Goal: Task Accomplishment & Management: Manage account settings

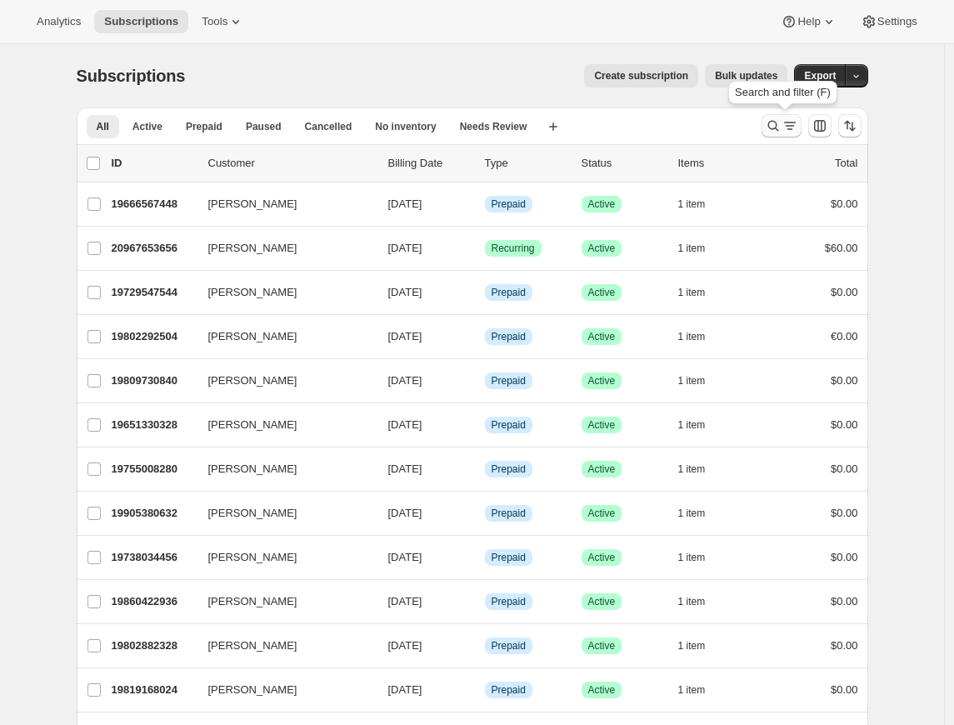
click at [797, 119] on icon "Search and filter results" at bounding box center [790, 125] width 17 height 17
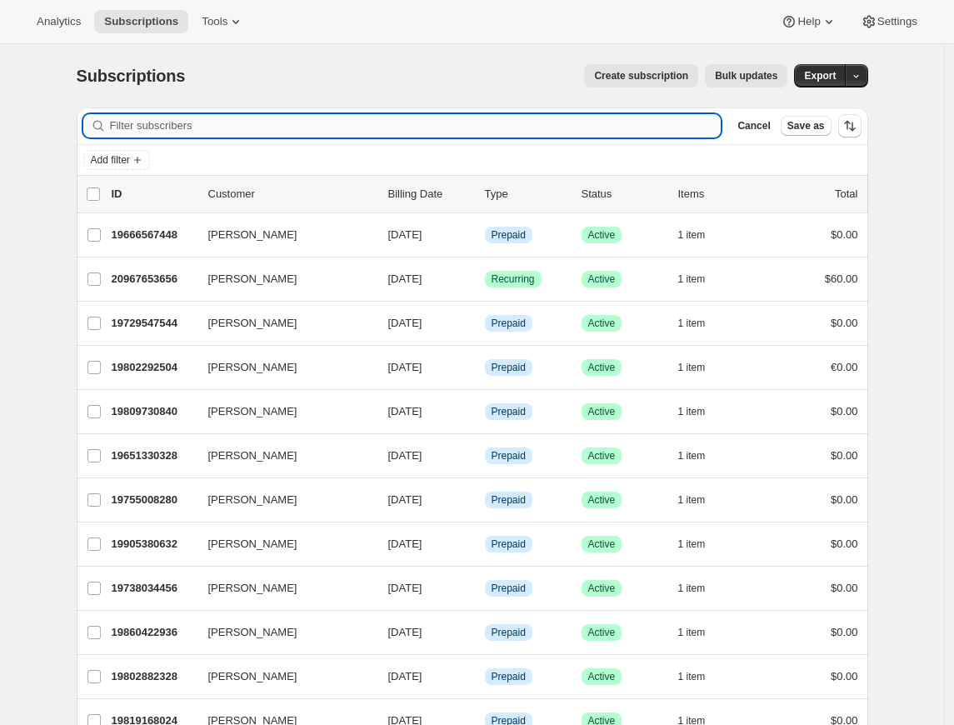
paste input "[PERSON_NAME]"
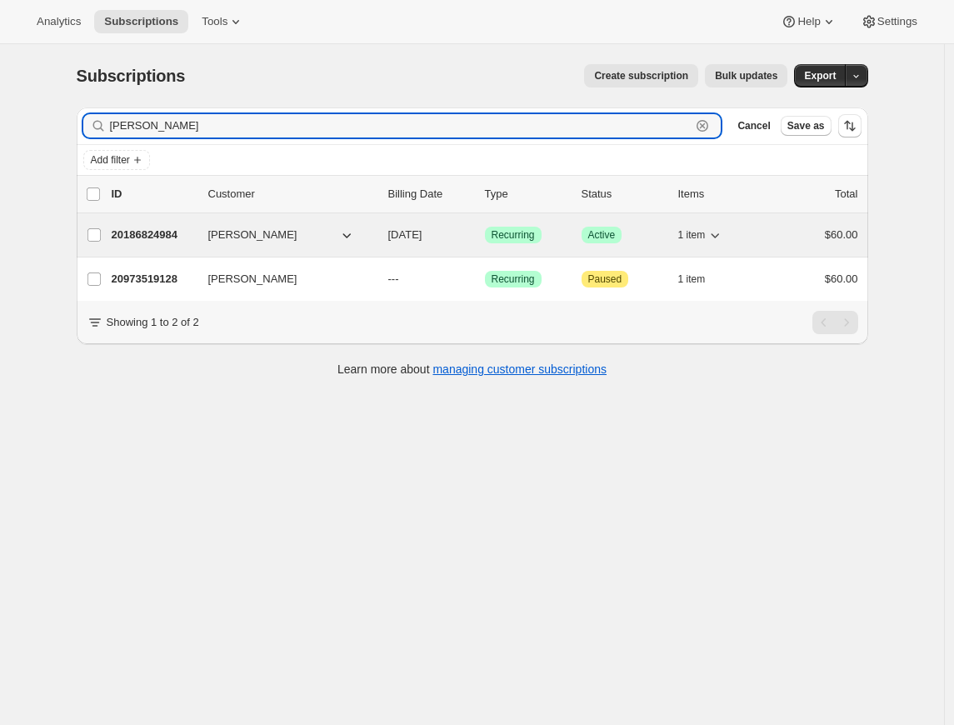
type input "[PERSON_NAME]"
click at [148, 238] on p "20186824984" at bounding box center [153, 235] width 83 height 17
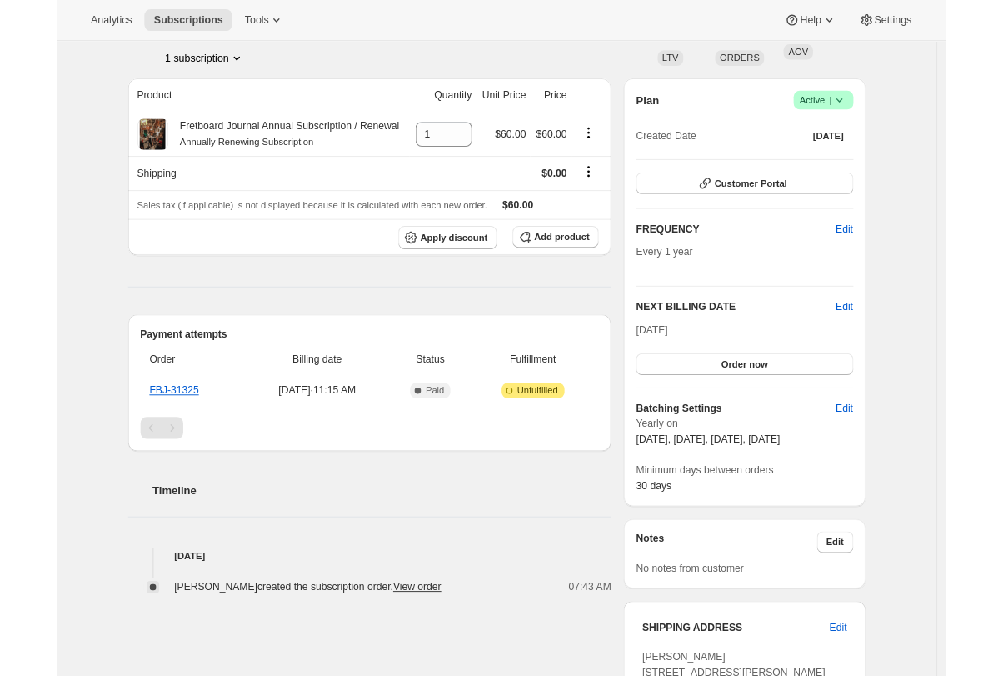
scroll to position [262, 0]
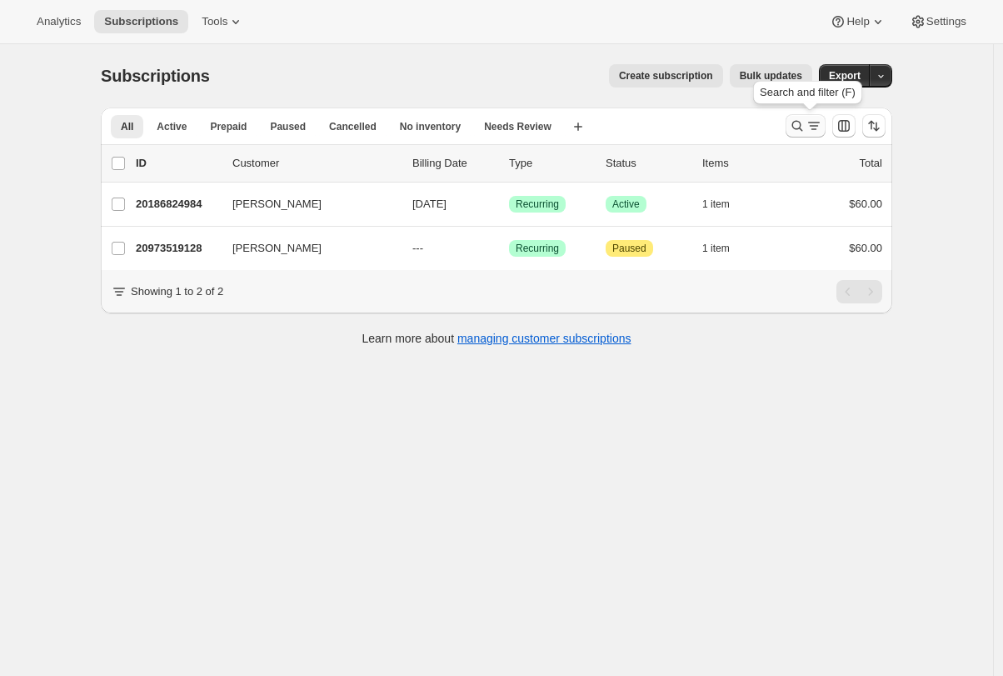
click at [806, 127] on icon "Search and filter results" at bounding box center [797, 125] width 17 height 17
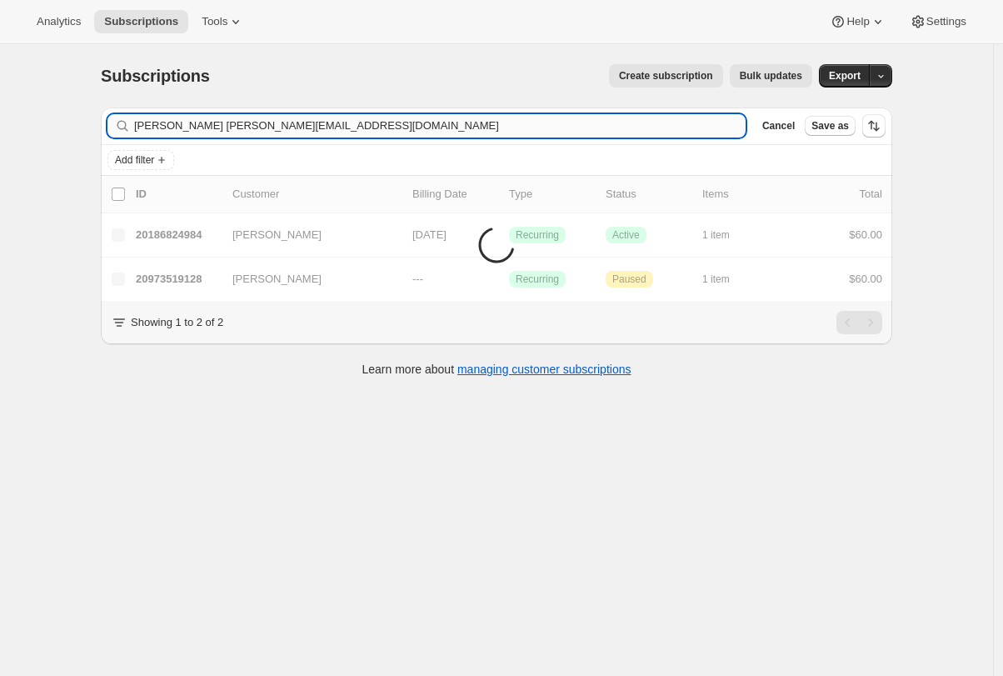
click at [262, 125] on input "[PERSON_NAME] [PERSON_NAME][EMAIL_ADDRESS][DOMAIN_NAME]" at bounding box center [440, 125] width 612 height 23
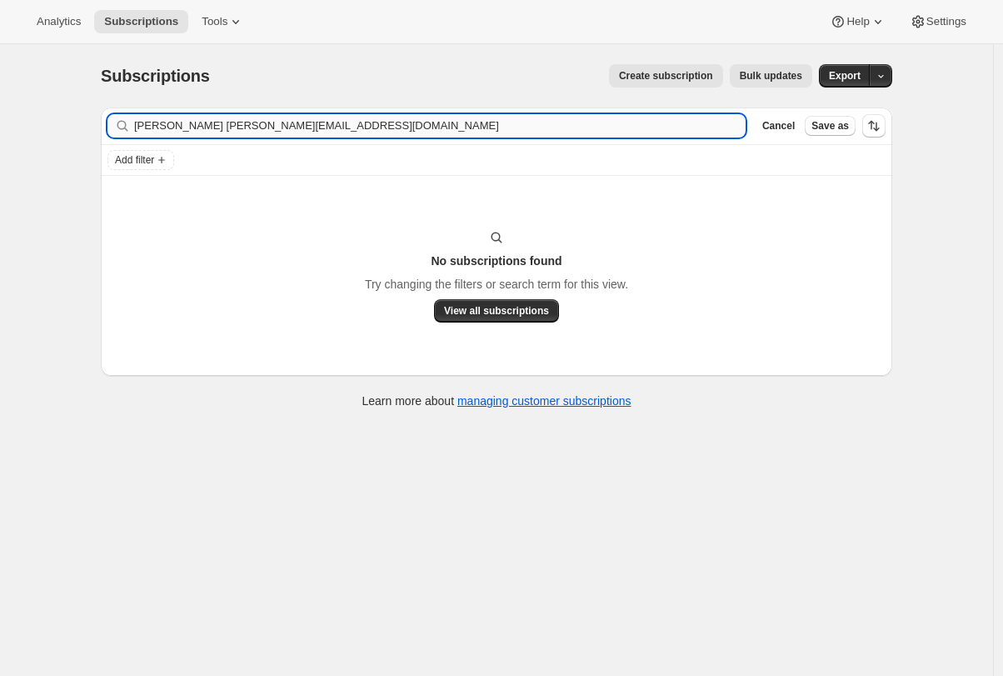
click at [262, 125] on input "[PERSON_NAME] [PERSON_NAME][EMAIL_ADDRESS][DOMAIN_NAME]" at bounding box center [440, 125] width 612 height 23
click at [270, 131] on input "[EMAIL_ADDRESS][DOMAIN_NAME]" at bounding box center [425, 125] width 582 height 23
paste input "[PERSON_NAME]"
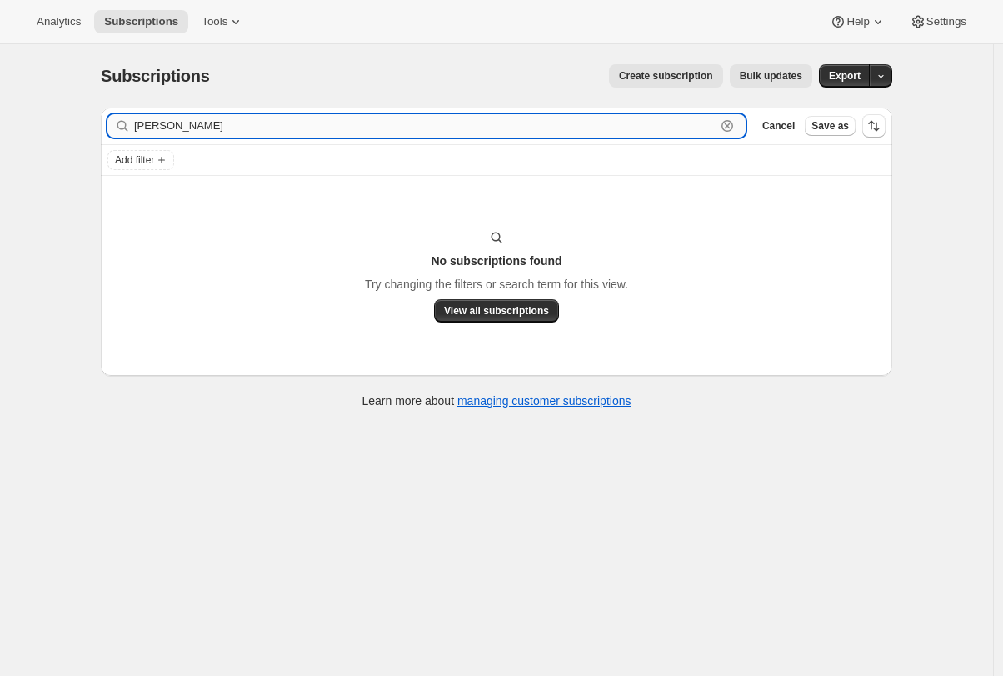
click at [142, 127] on input "[PERSON_NAME]" at bounding box center [425, 125] width 582 height 23
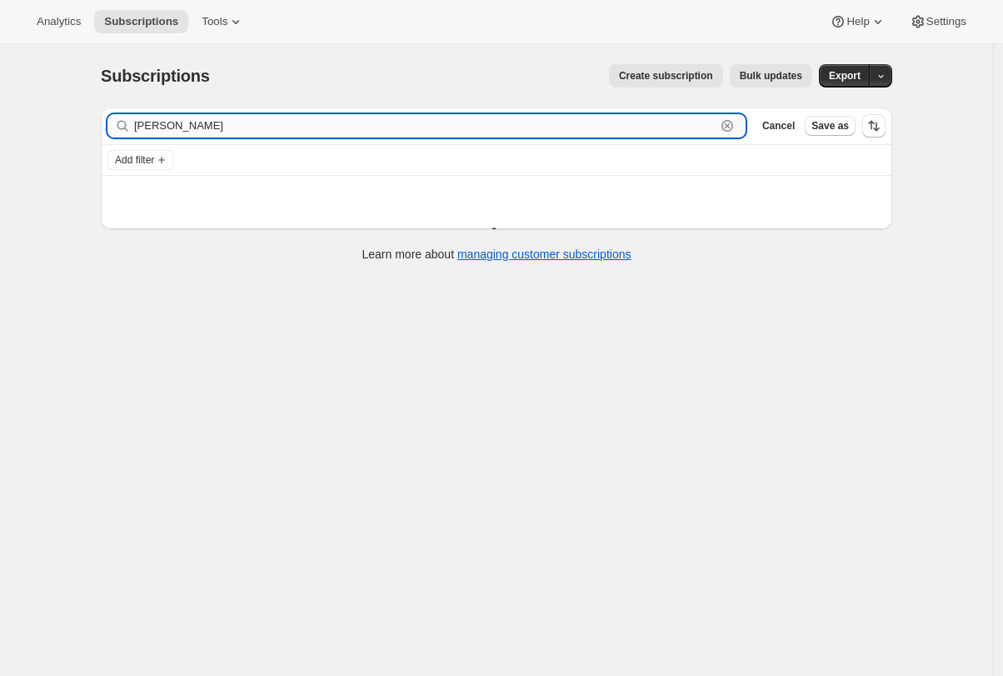
type input "[PERSON_NAME]"
